Goal: Information Seeking & Learning: Learn about a topic

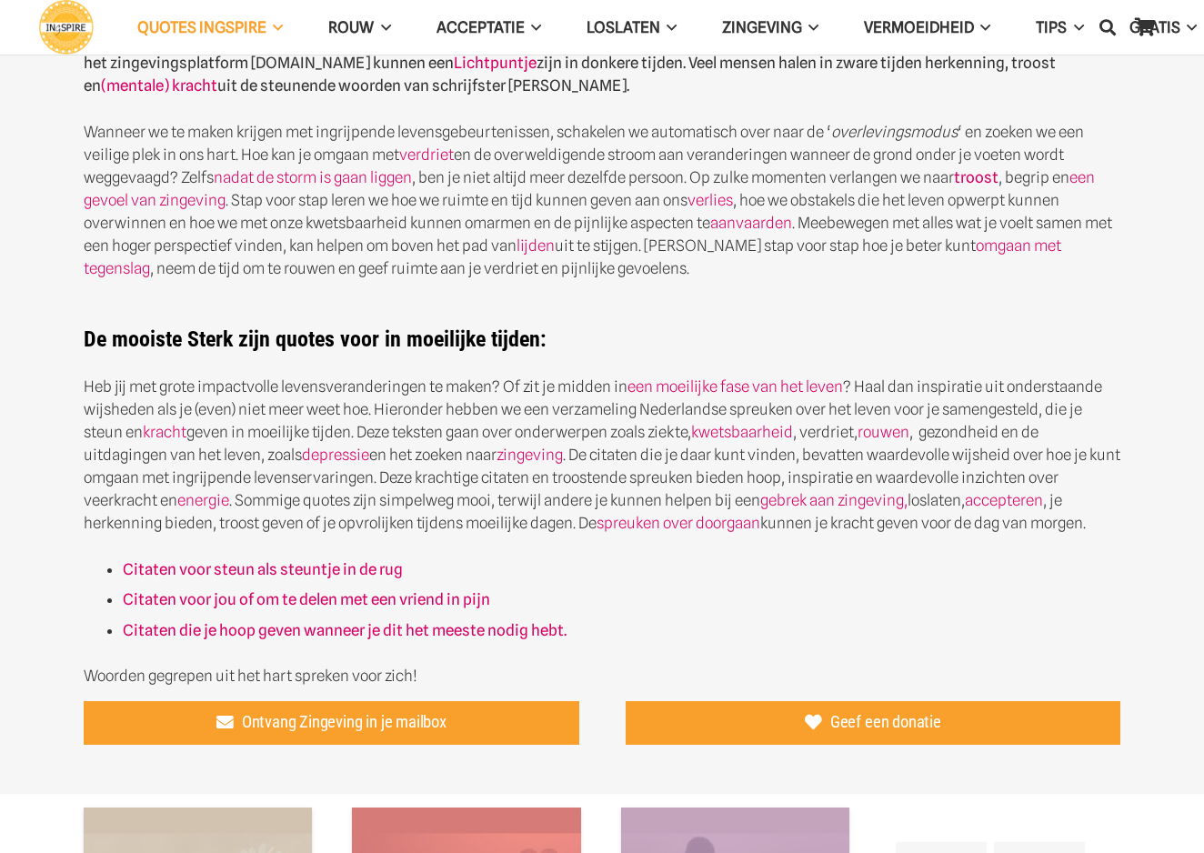
scroll to position [582, 0]
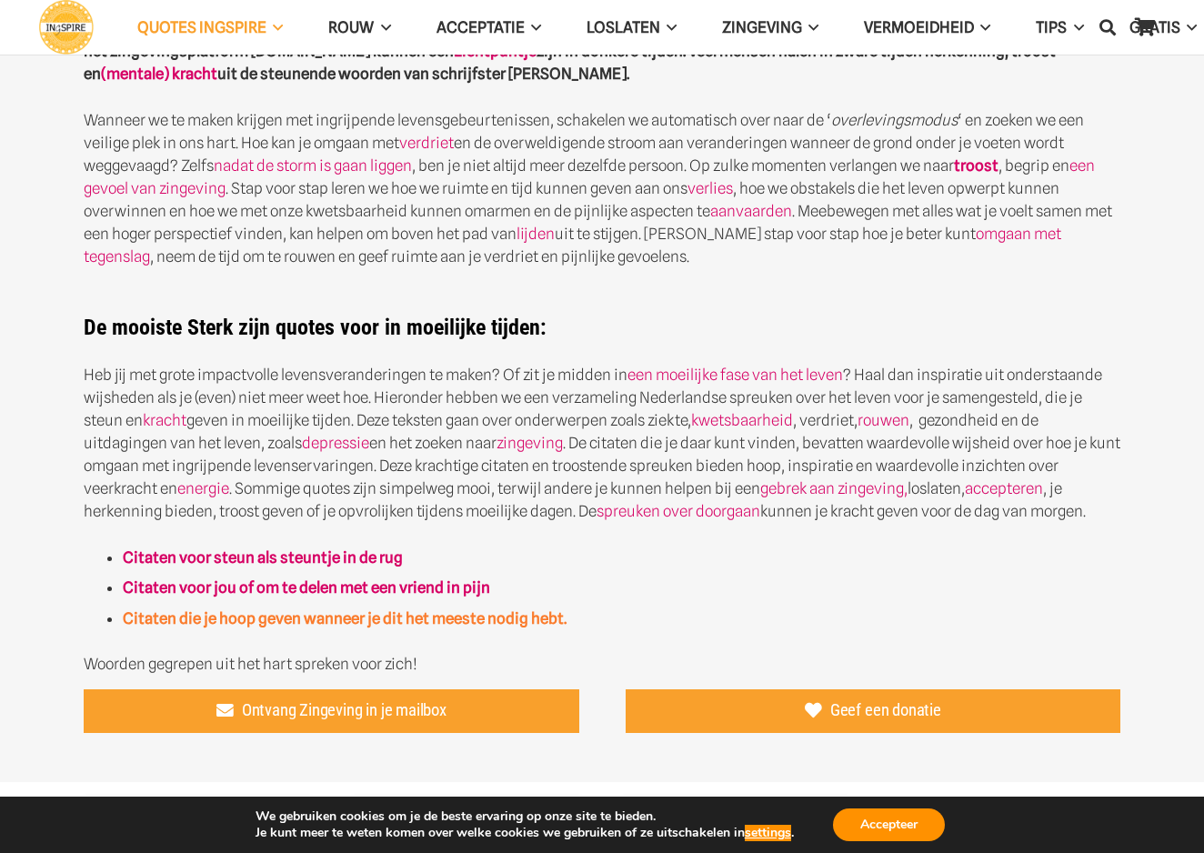
click at [245, 621] on strong "Citaten die je hoop geven wanneer je dit het meeste nodig hebt." at bounding box center [345, 618] width 444 height 18
click at [209, 557] on strong "Citaten voor steun als steuntje in de rug" at bounding box center [263, 557] width 280 height 18
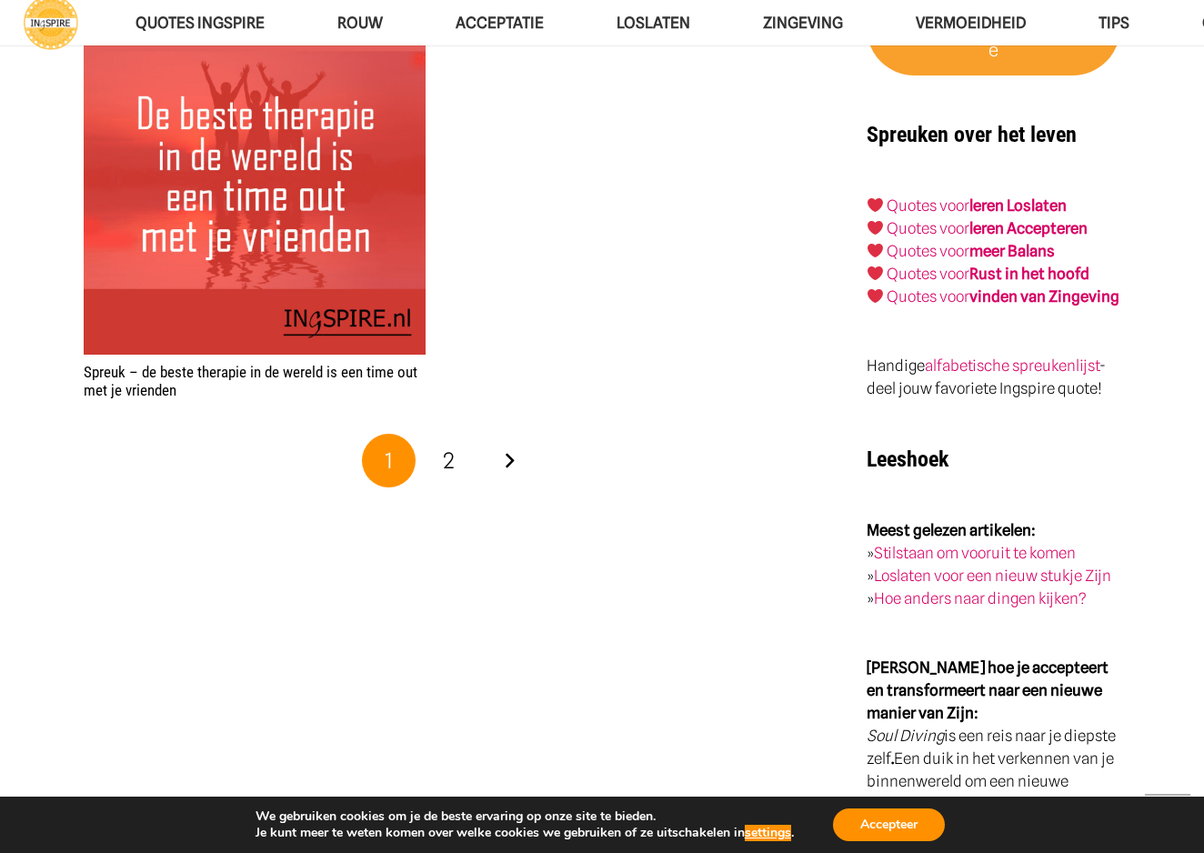
scroll to position [2958, 0]
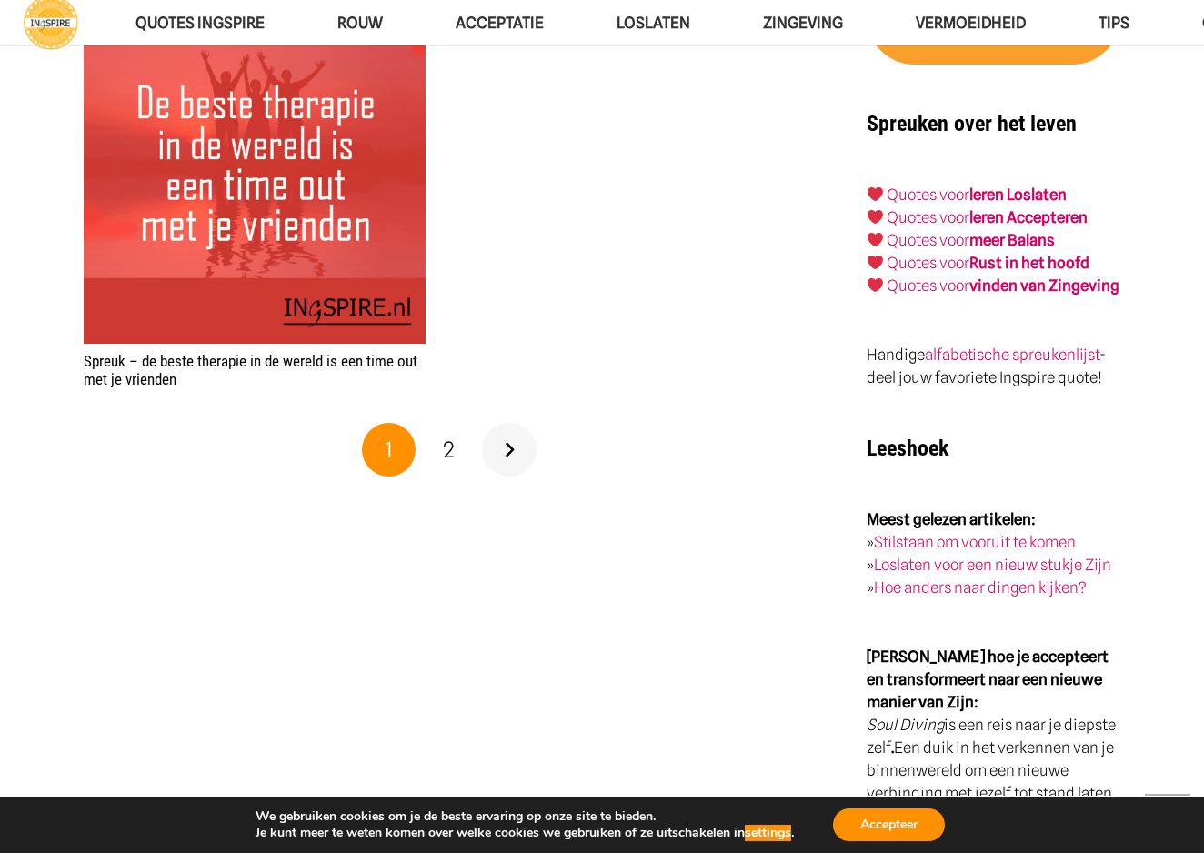
click at [501, 440] on link "Volgende" at bounding box center [509, 450] width 55 height 55
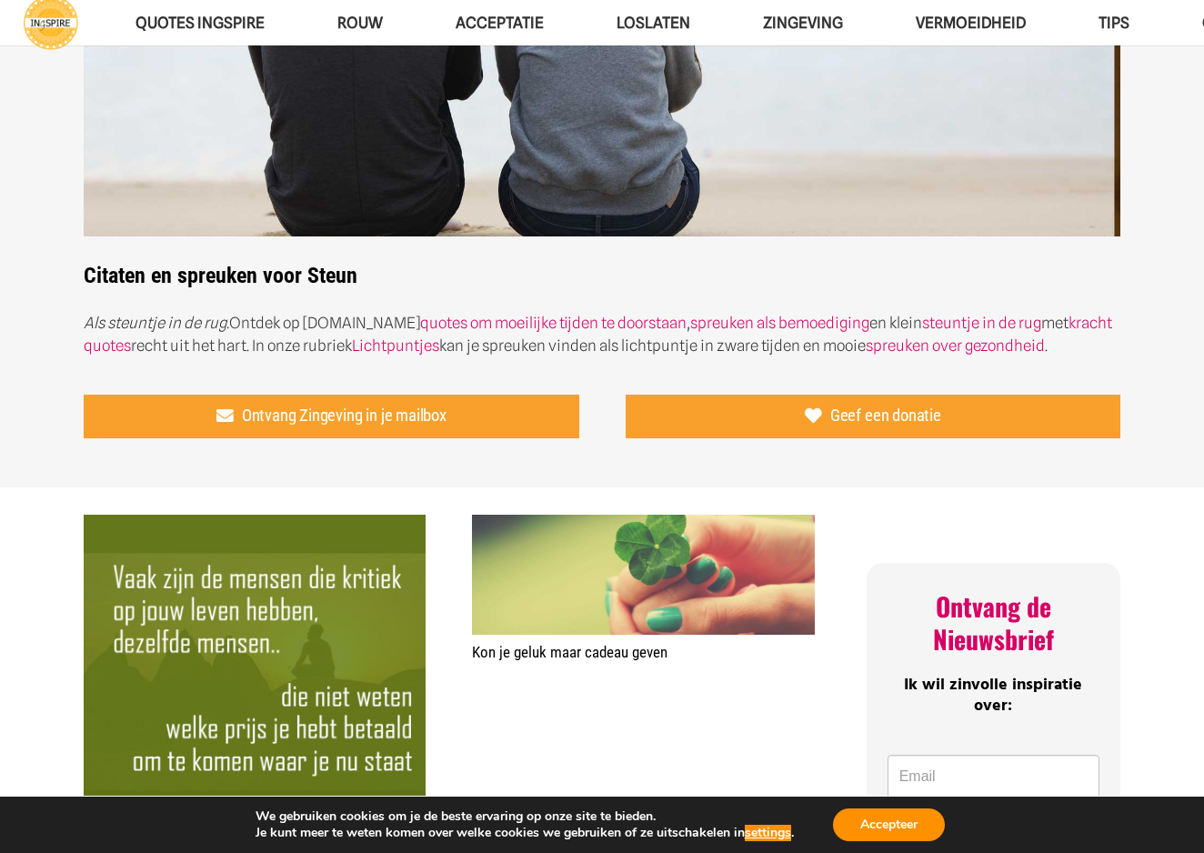
scroll to position [147, 0]
